Goal: Check status: Check status

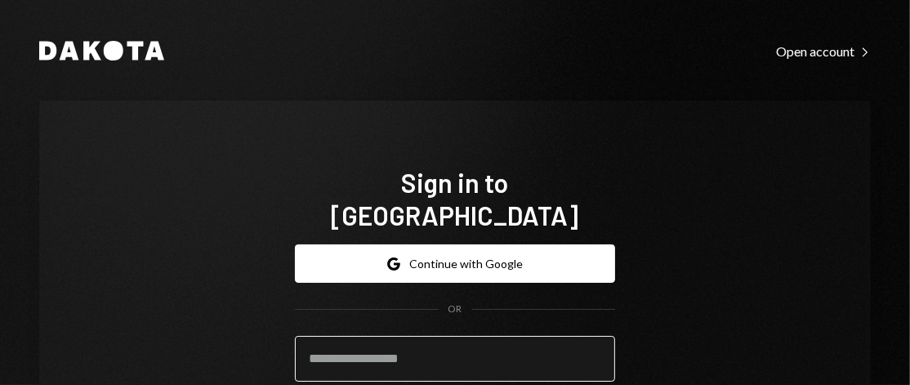
click at [417, 336] on input "email" at bounding box center [455, 359] width 320 height 46
type input "**********"
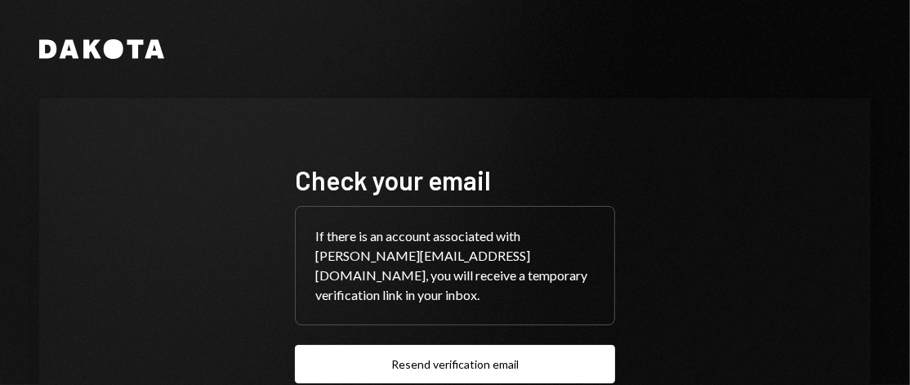
click at [837, 273] on div "Check your email If there is an account associated with mitchell@autonomousproj…" at bounding box center [455, 293] width 832 height 390
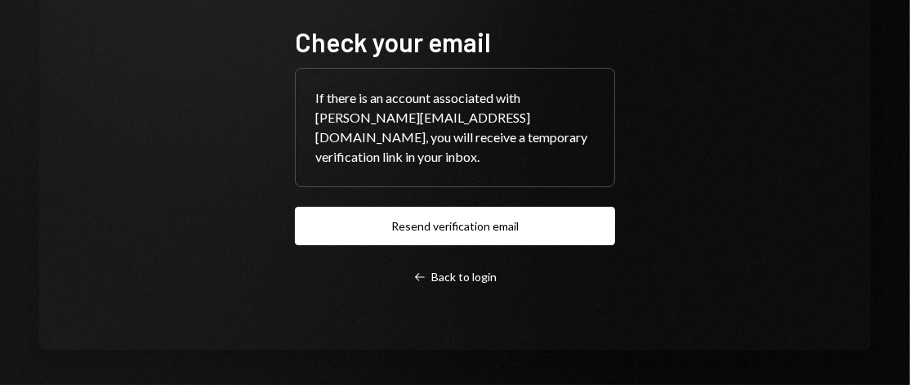
scroll to position [139, 0]
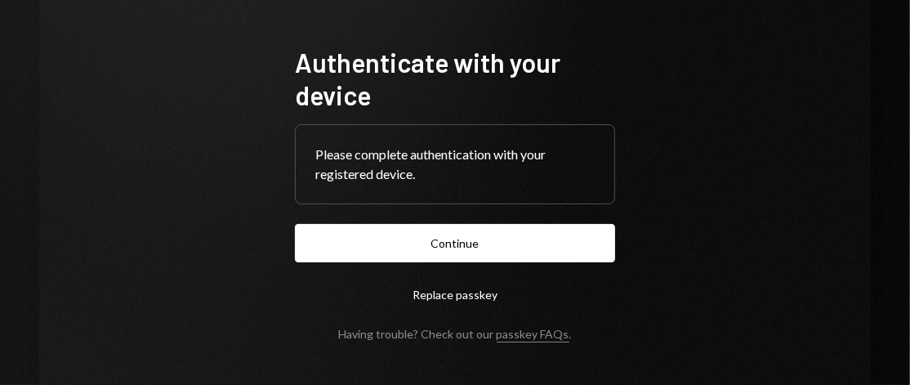
scroll to position [117, 0]
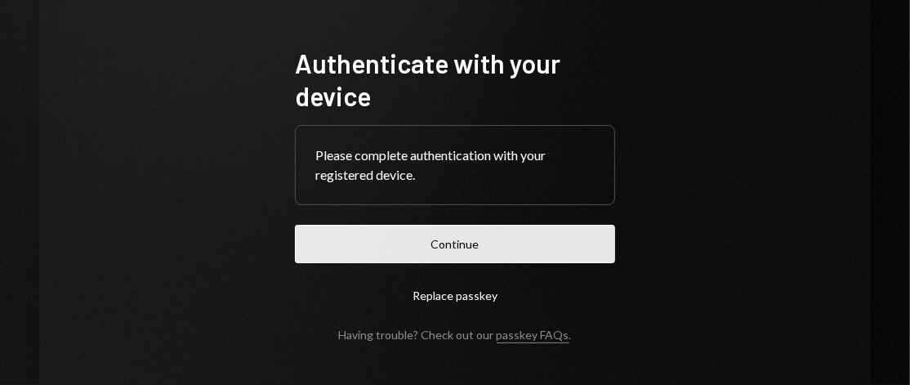
click at [458, 243] on button "Continue" at bounding box center [455, 244] width 320 height 38
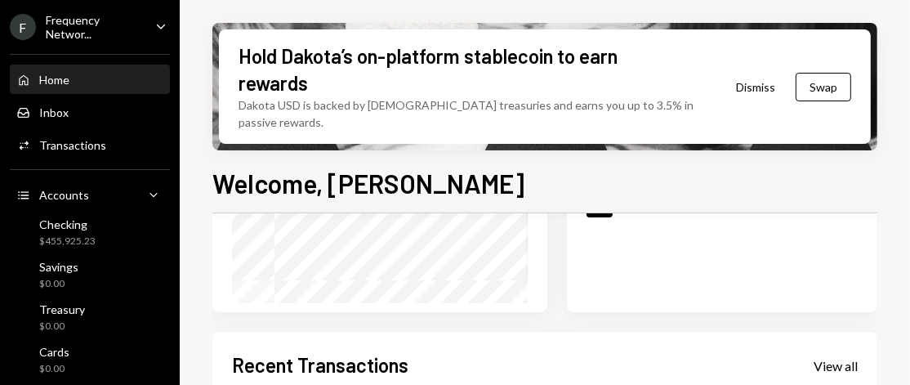
scroll to position [382, 0]
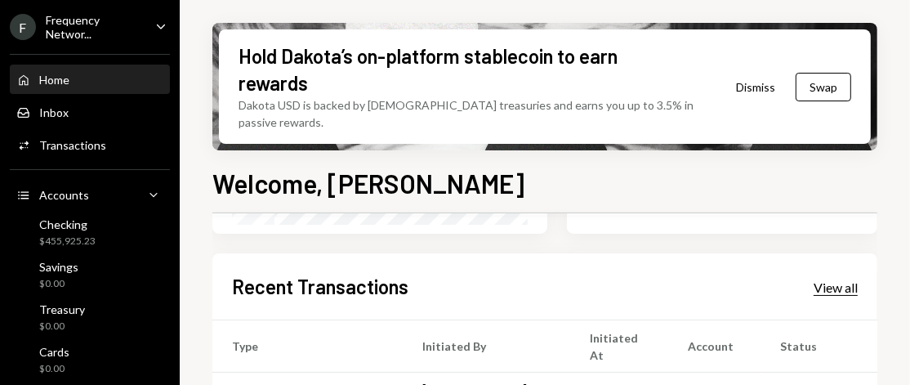
click at [831, 279] on div "View all" at bounding box center [836, 287] width 44 height 16
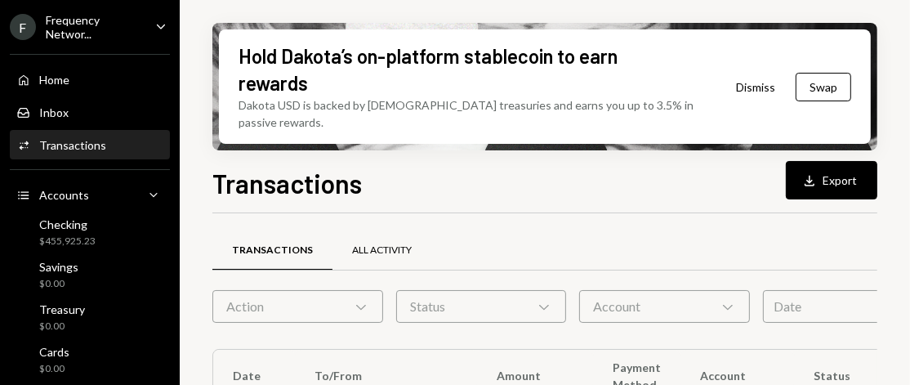
click at [385, 241] on div "All Activity" at bounding box center [382, 250] width 99 height 39
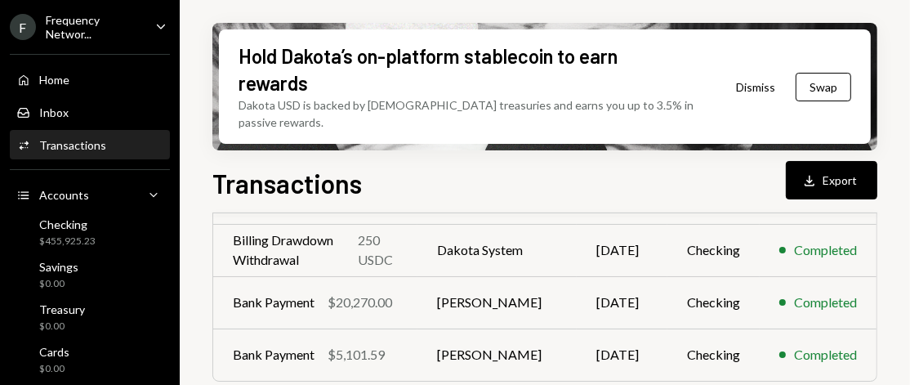
scroll to position [543, 0]
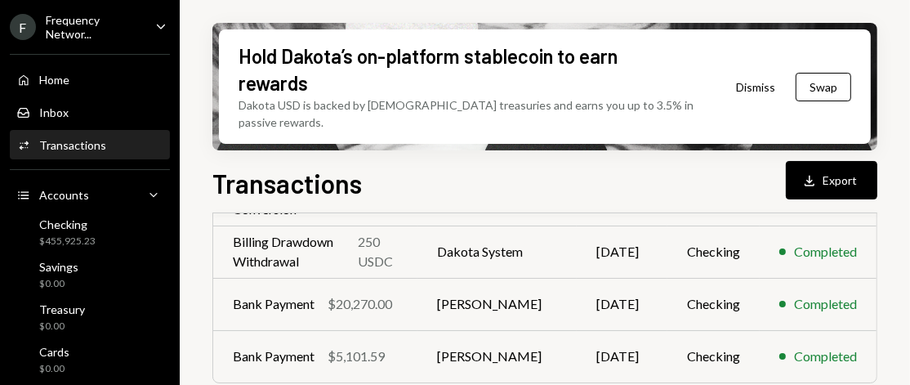
click at [395, 330] on td "Bank Payment $5,101.59" at bounding box center [315, 356] width 204 height 52
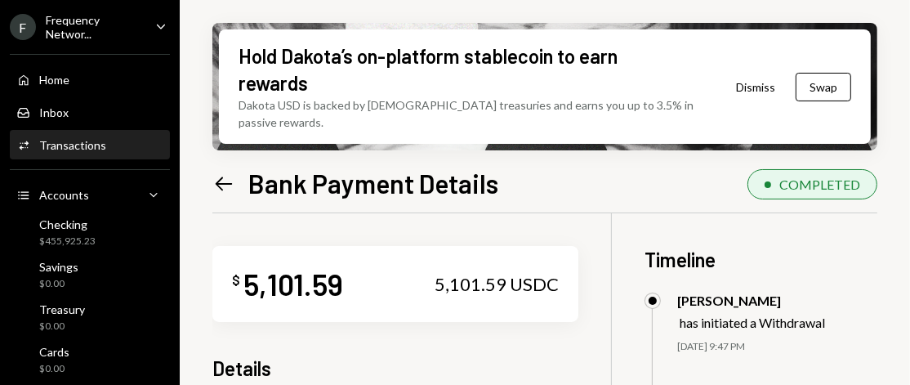
click at [217, 172] on icon "Left Arrow" at bounding box center [223, 183] width 23 height 23
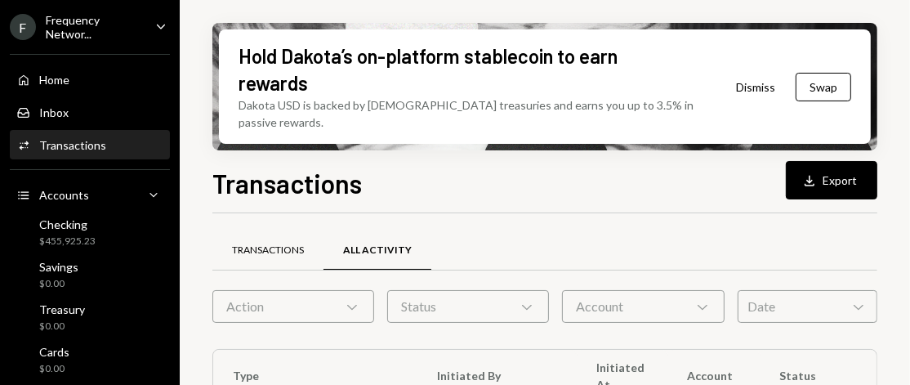
click at [260, 231] on div "Transactions" at bounding box center [267, 250] width 111 height 39
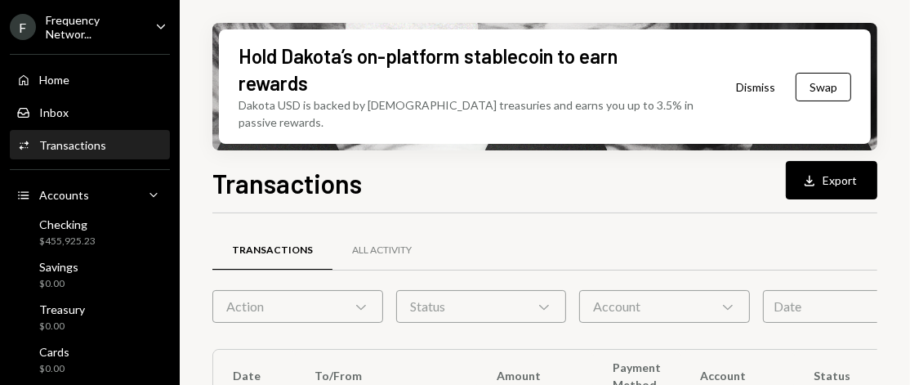
click at [654, 290] on div "Account Chevron Down" at bounding box center [664, 306] width 171 height 33
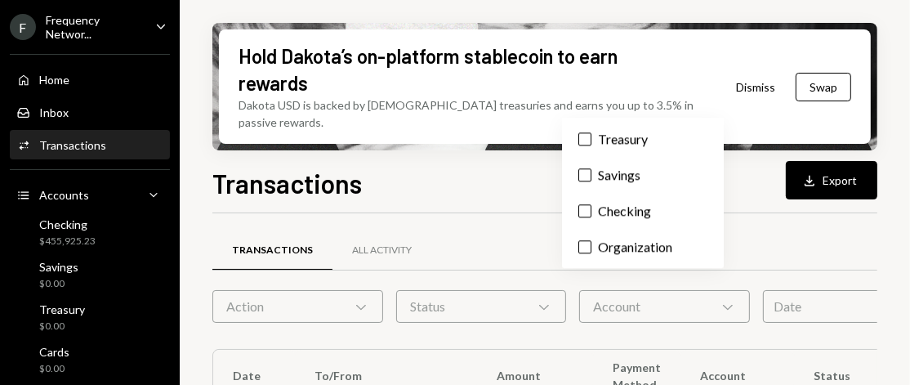
click at [471, 290] on div "Status Chevron Down" at bounding box center [481, 306] width 171 height 33
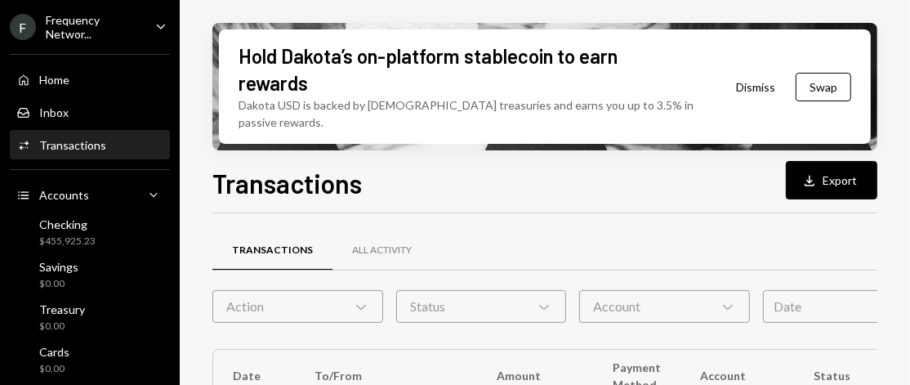
click at [323, 291] on div "Action Chevron Down" at bounding box center [297, 306] width 171 height 33
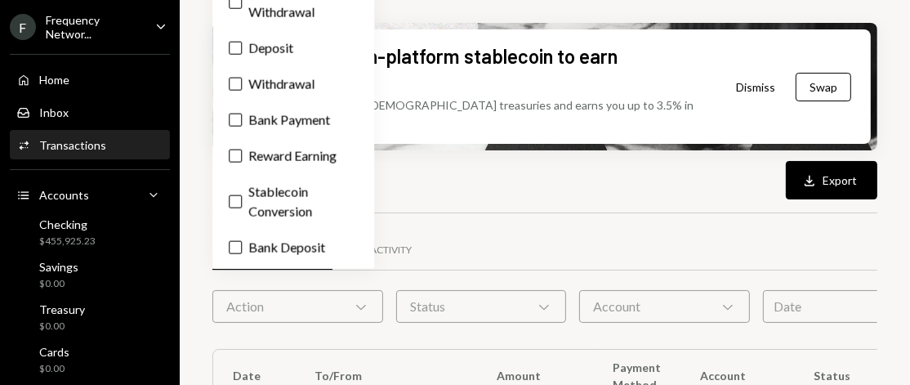
click at [834, 290] on div "Date Chevron Down" at bounding box center [837, 306] width 149 height 33
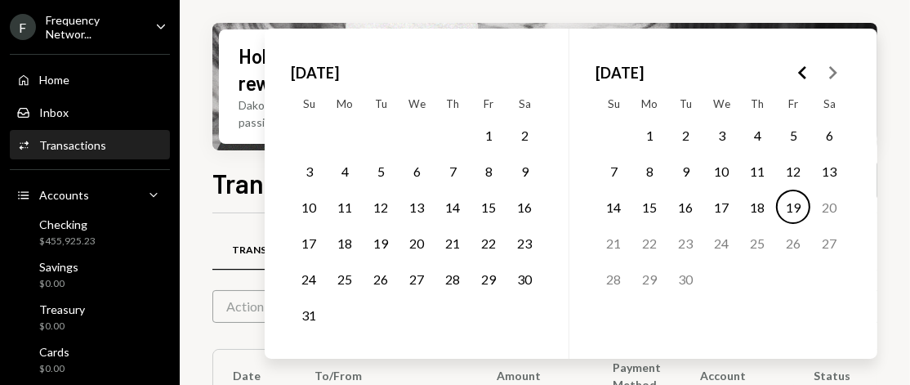
click at [803, 73] on icon "Go to the Previous Month" at bounding box center [803, 73] width 20 height 20
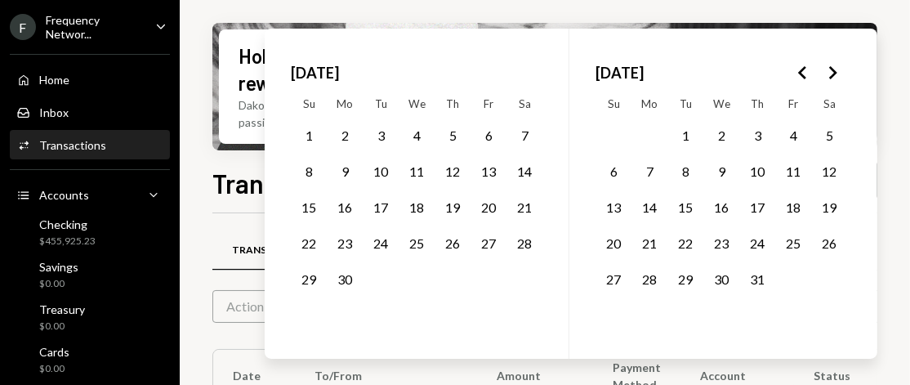
click at [684, 133] on button "1" at bounding box center [685, 135] width 34 height 34
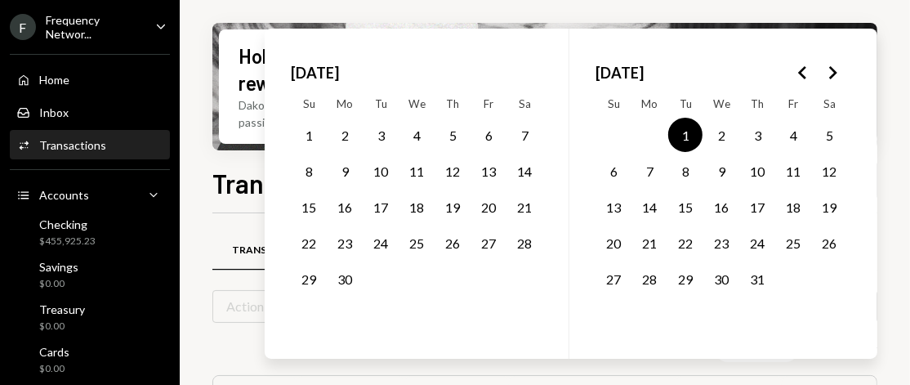
click at [759, 277] on button "31" at bounding box center [757, 278] width 34 height 34
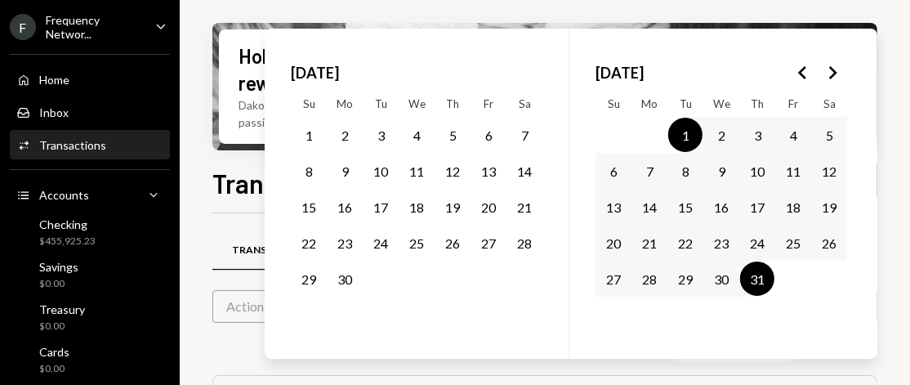
click at [904, 351] on div "Hold Dakota’s on-platform stablecoin to earn rewards Dakota USD is backed by U.…" at bounding box center [545, 192] width 730 height 385
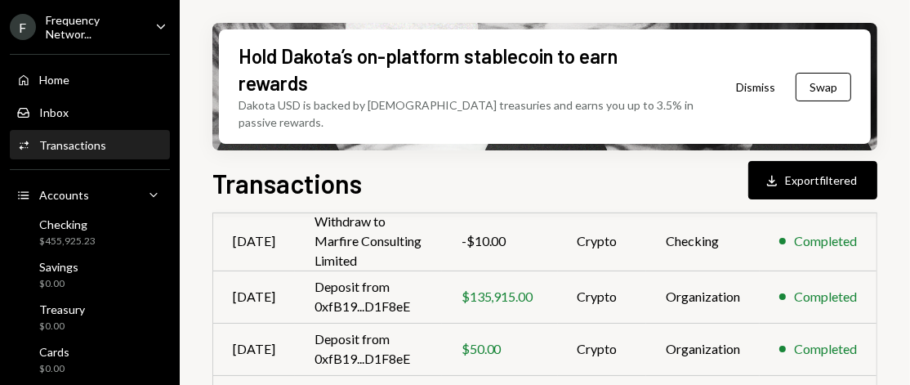
scroll to position [444, 0]
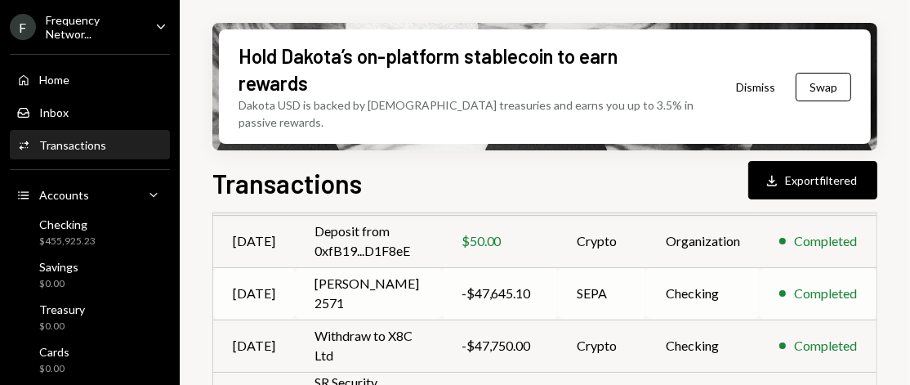
click at [515, 284] on div "-$47,645.10" at bounding box center [500, 294] width 77 height 20
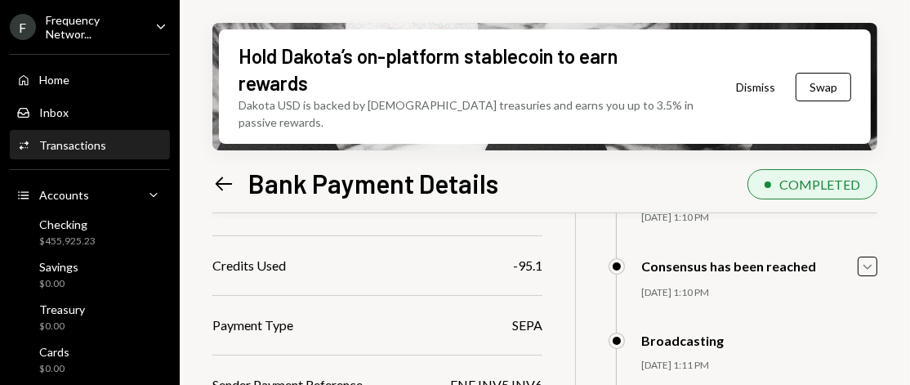
scroll to position [253, 0]
